Goal: Consume media (video, audio): Consume media (video, audio)

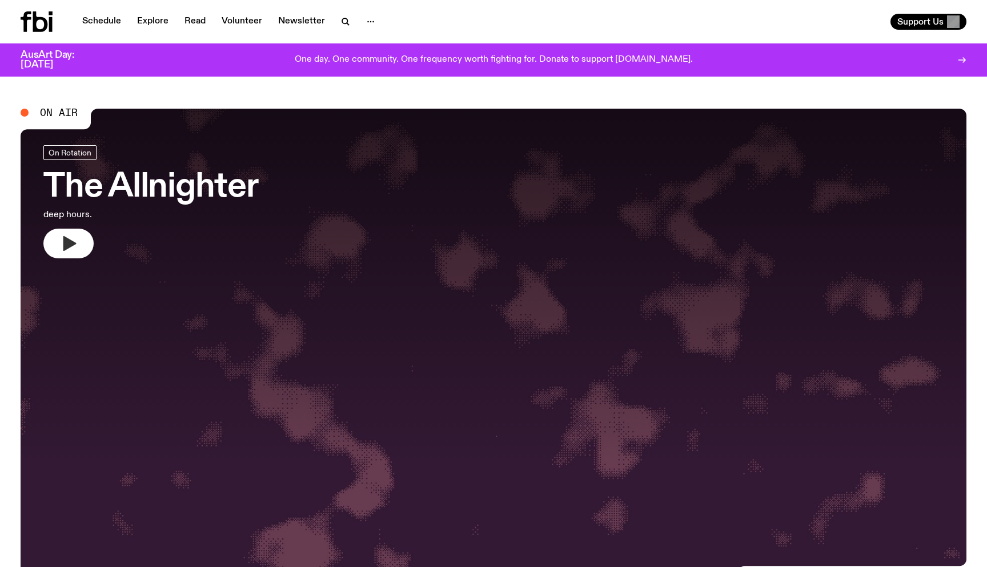
click at [65, 245] on icon "button" at bounding box center [69, 243] width 13 height 15
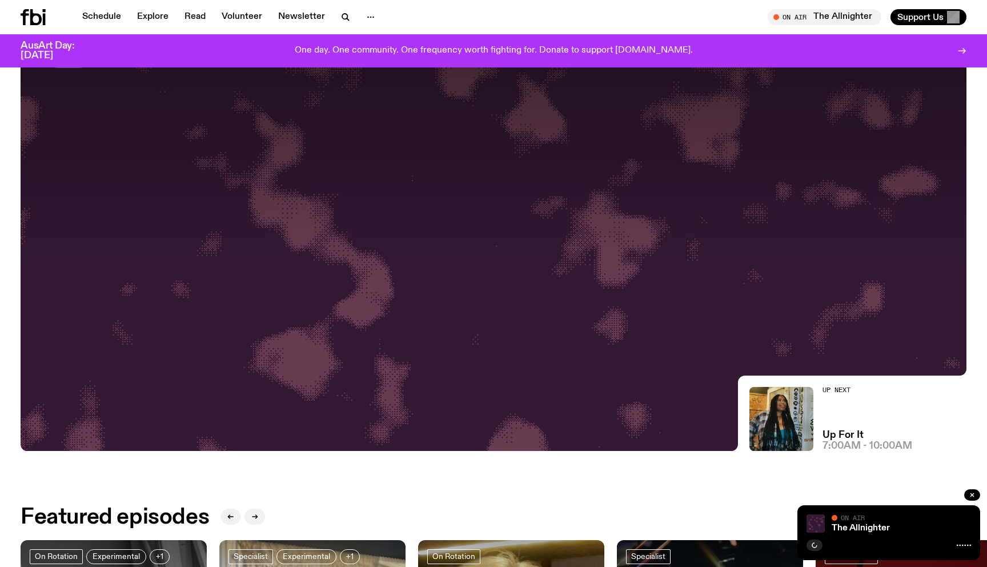
scroll to position [183, 0]
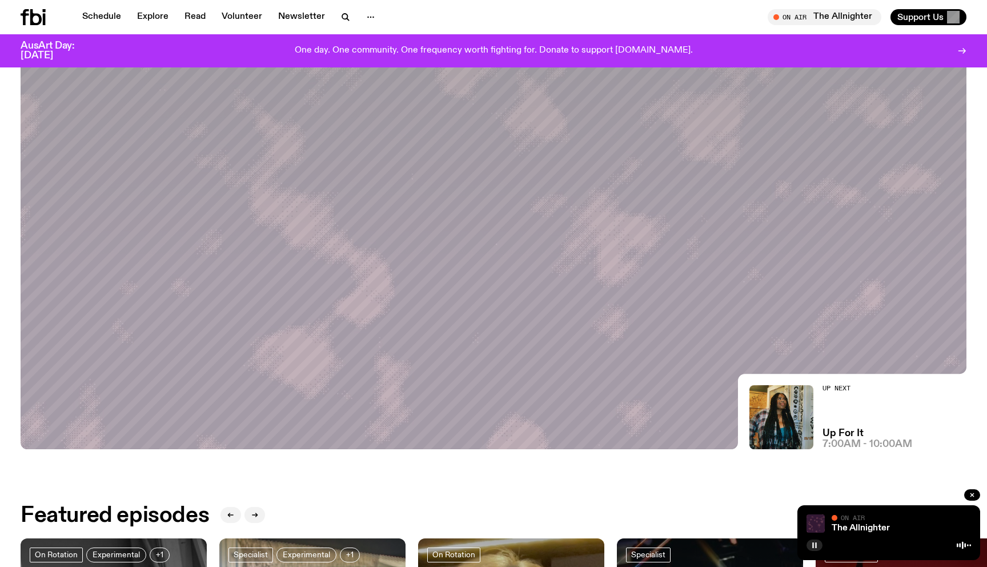
click at [372, 429] on icon "button" at bounding box center [814, 545] width 7 height 7
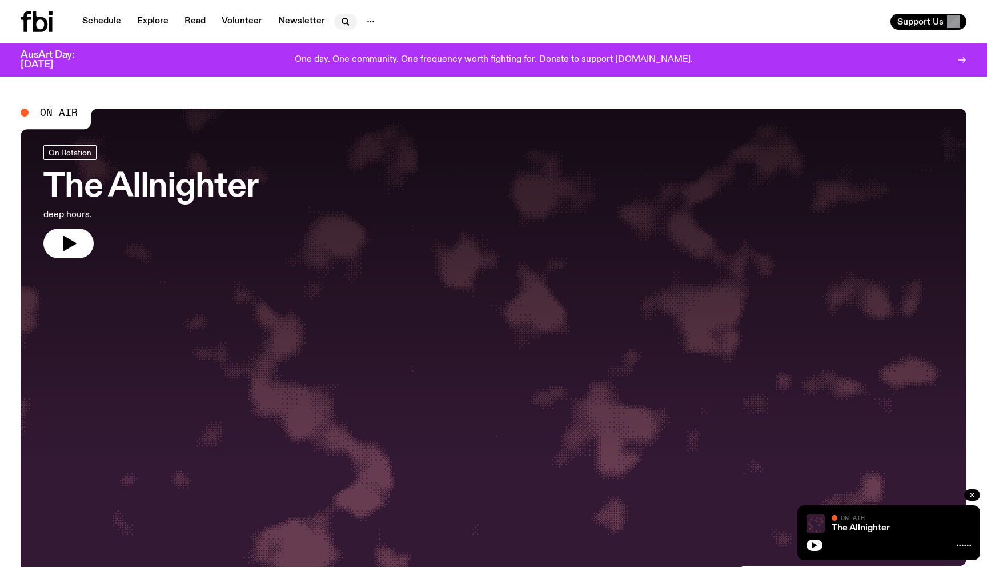
click at [341, 22] on icon "button" at bounding box center [346, 22] width 14 height 14
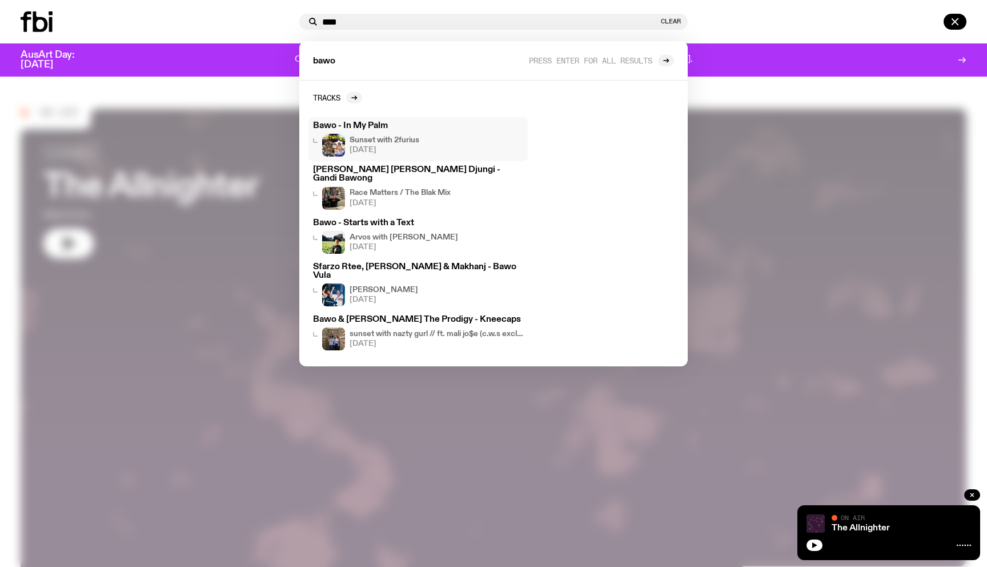
type input "****"
click at [366, 130] on h3 "Bawo - In My Palm" at bounding box center [418, 126] width 210 height 9
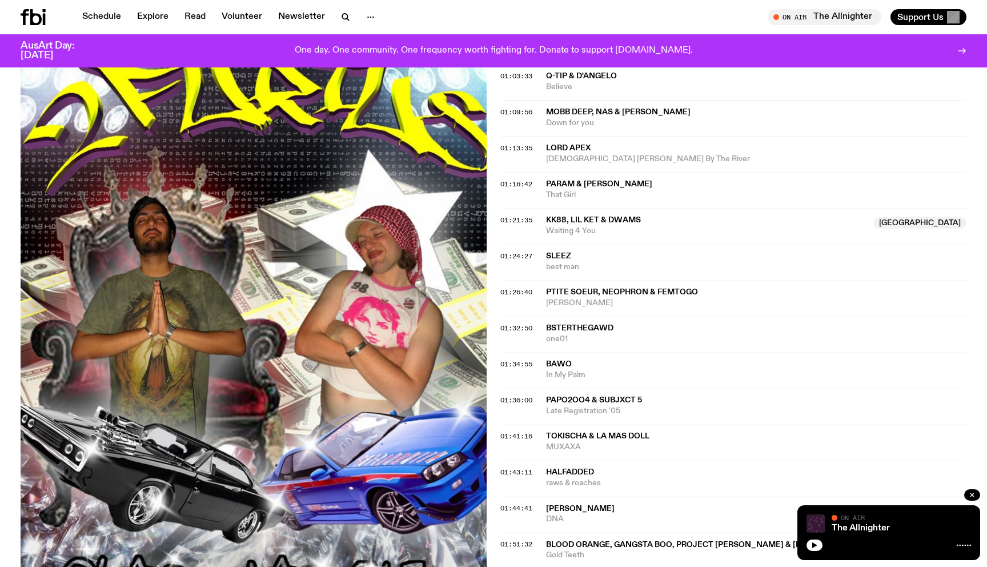
scroll to position [911, 0]
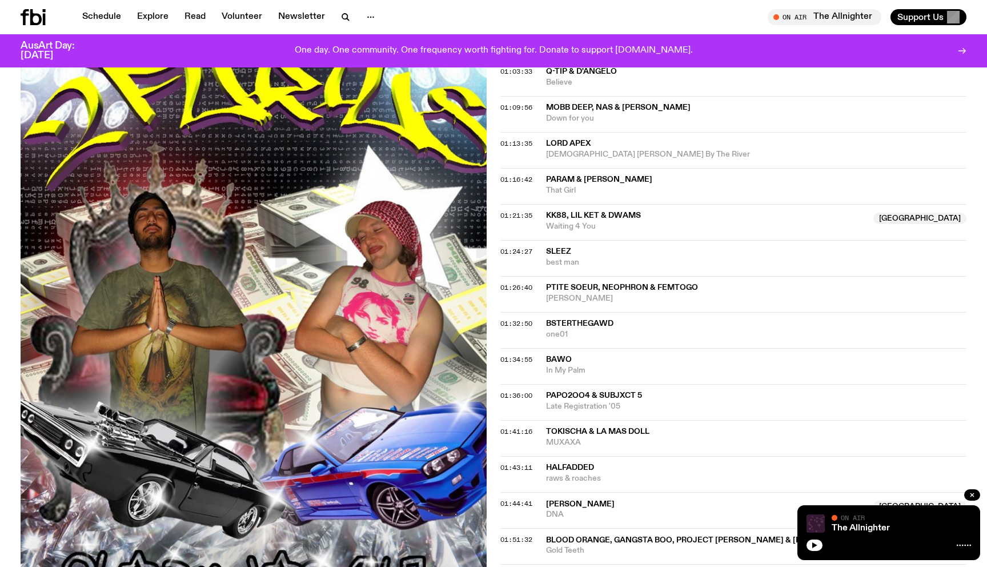
click at [505, 375] on div "01:34:55 Bawo In My Palm" at bounding box center [733, 366] width 466 height 36
click at [505, 360] on span "01:34:55" at bounding box center [516, 359] width 32 height 9
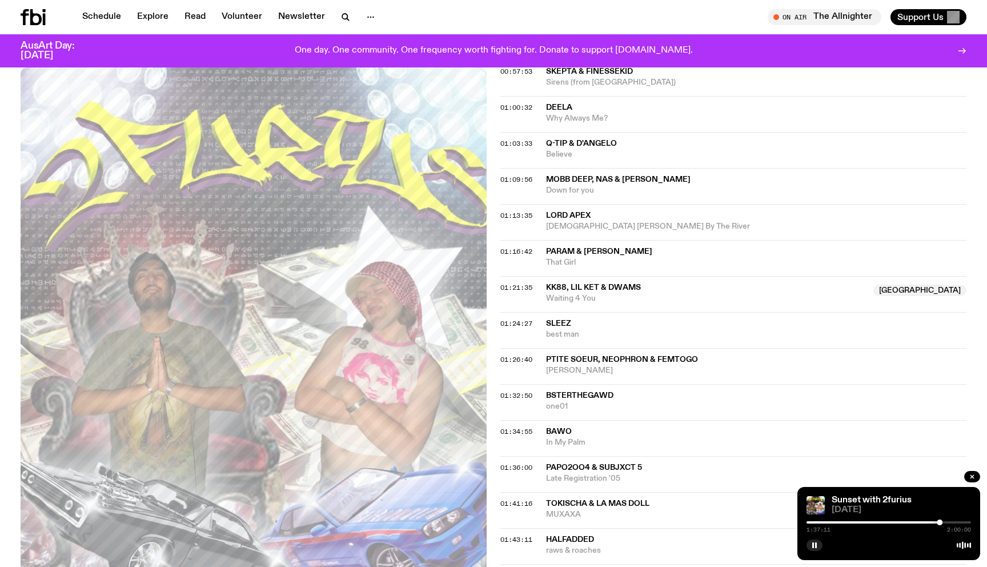
scroll to position [847, 0]
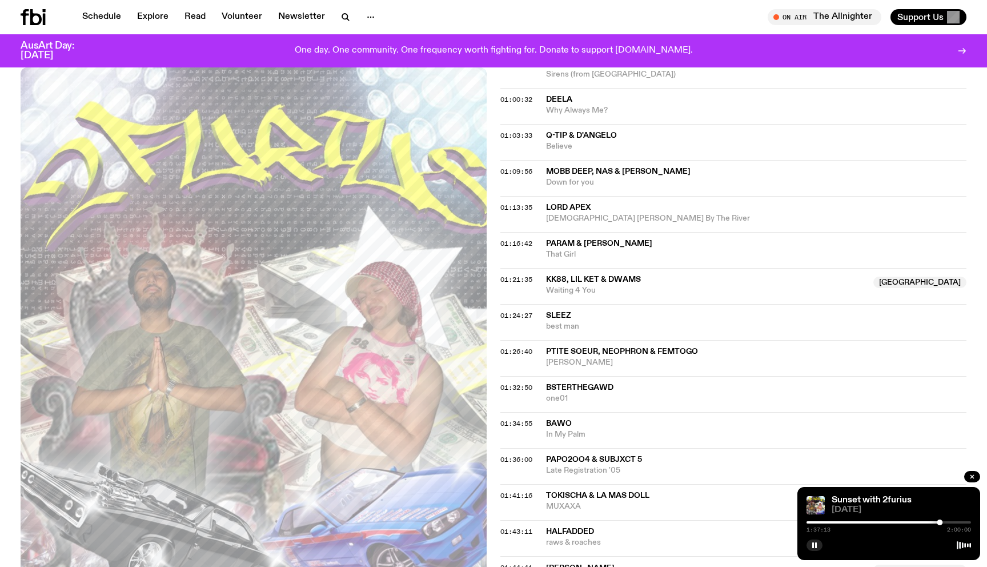
click at [563, 435] on span "In My Palm" at bounding box center [756, 434] width 420 height 11
click at [551, 421] on span "Bawo" at bounding box center [559, 423] width 26 height 8
click at [515, 422] on span "01:34:55" at bounding box center [516, 423] width 32 height 9
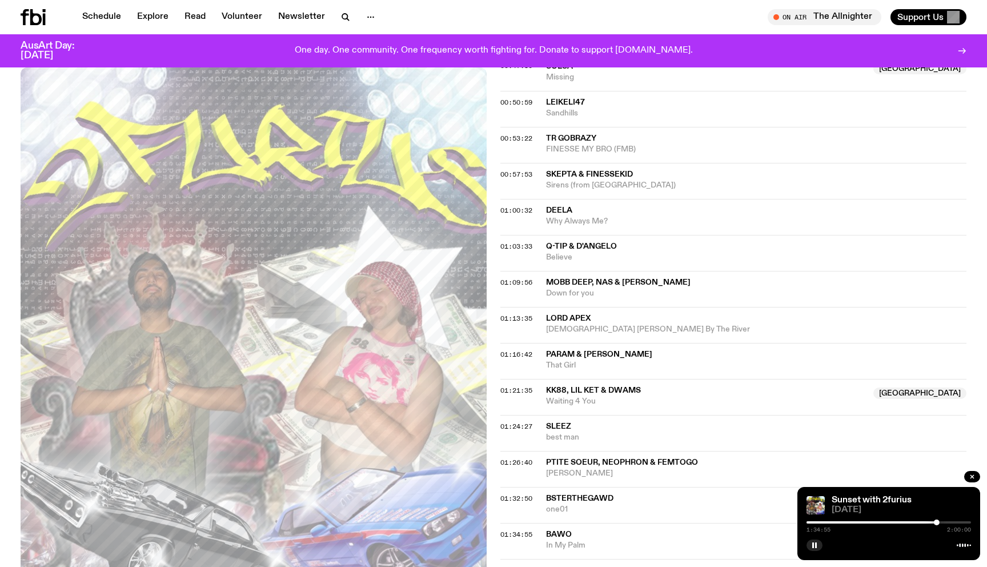
scroll to position [727, 0]
